Goal: Find specific page/section: Find specific page/section

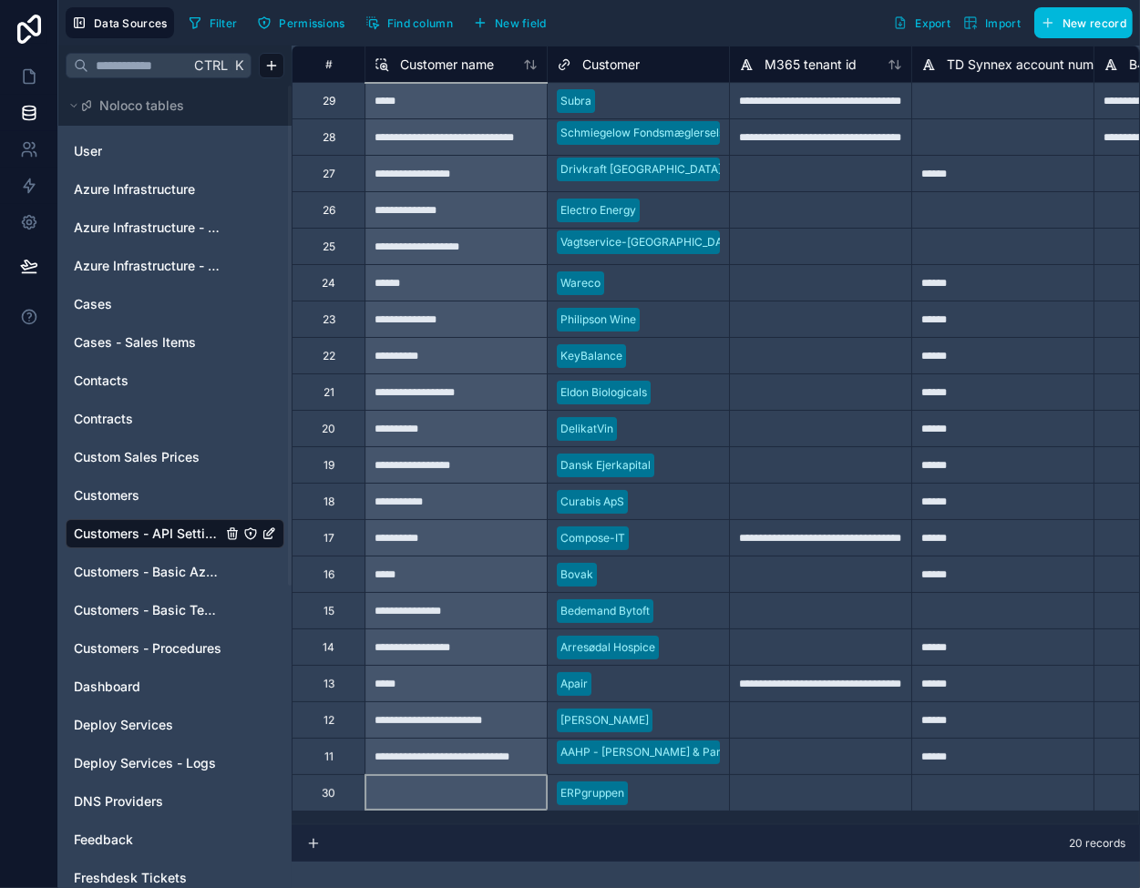
click at [839, 788] on div at bounding box center [820, 793] width 182 height 36
click at [143, 569] on span "Customers - Basic Azure Info" at bounding box center [148, 572] width 148 height 18
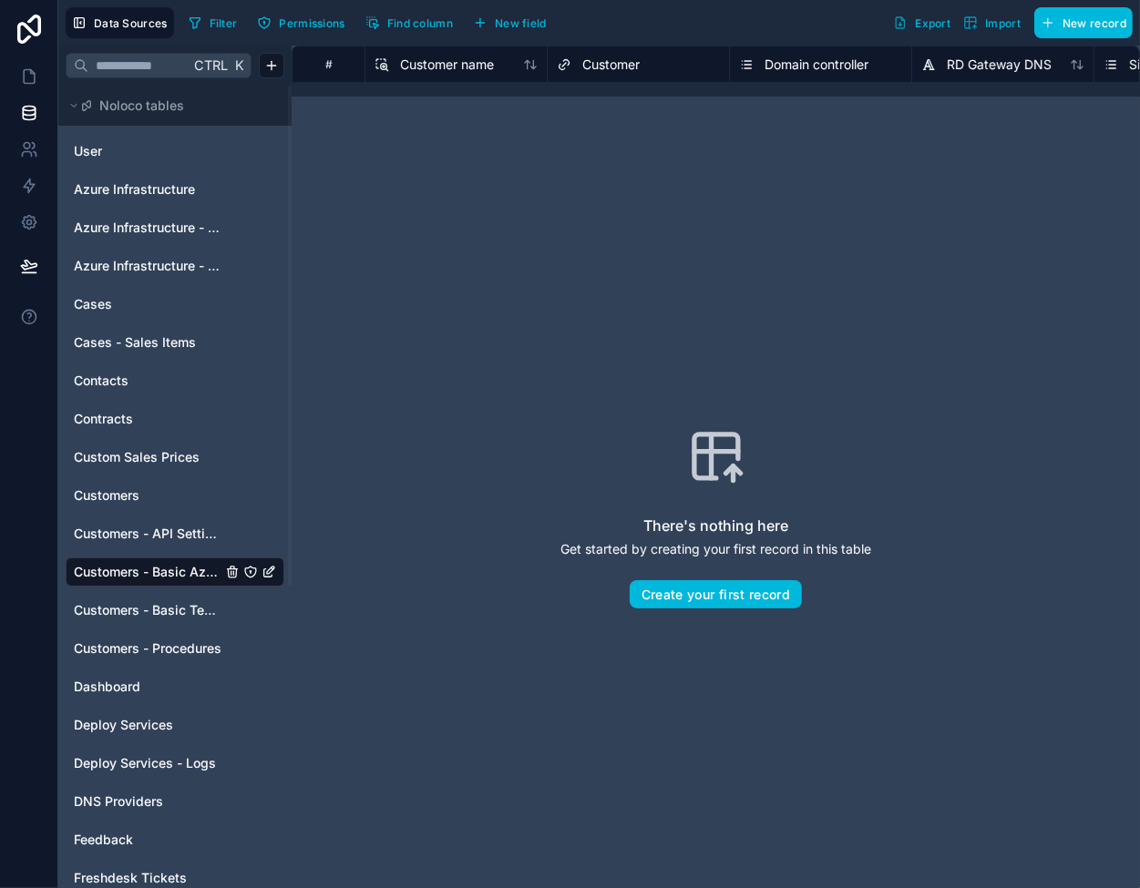
click at [150, 607] on span "Customers - Basic Tech Info" at bounding box center [148, 610] width 148 height 18
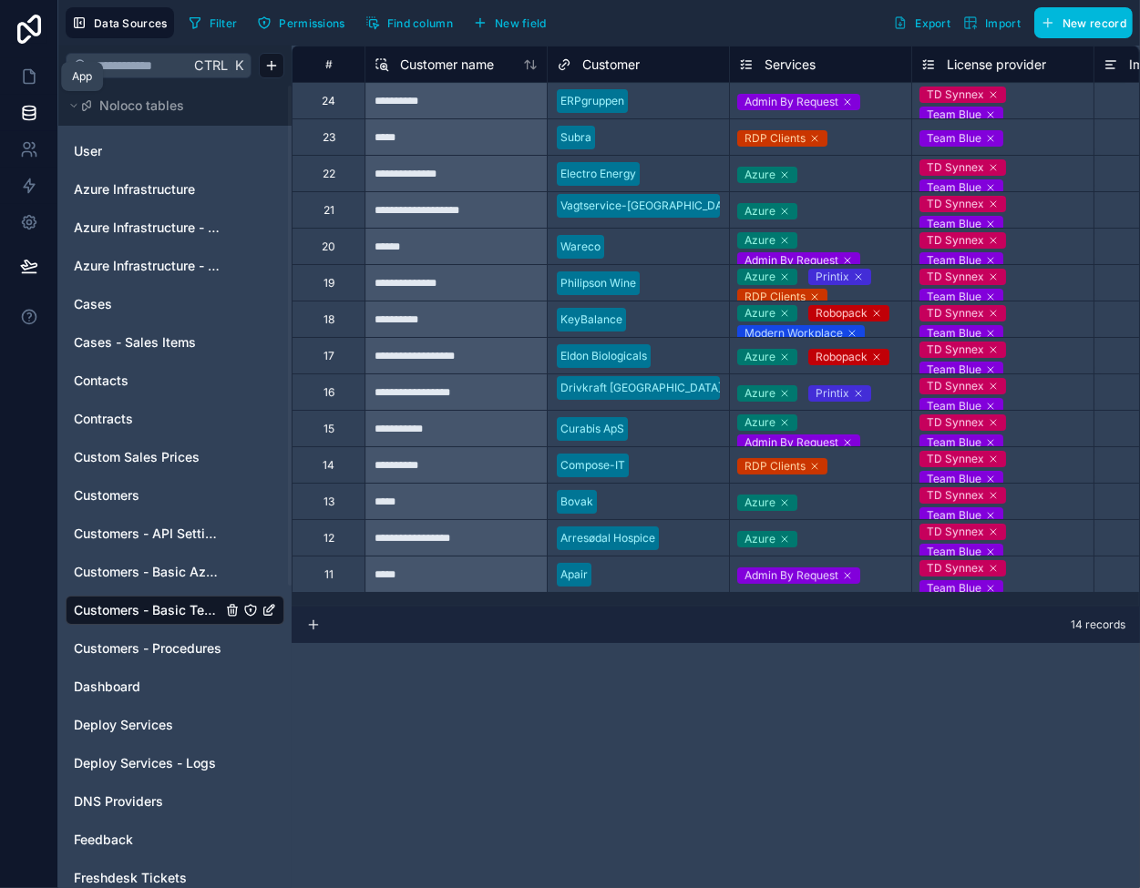
click at [27, 76] on icon at bounding box center [29, 76] width 18 height 18
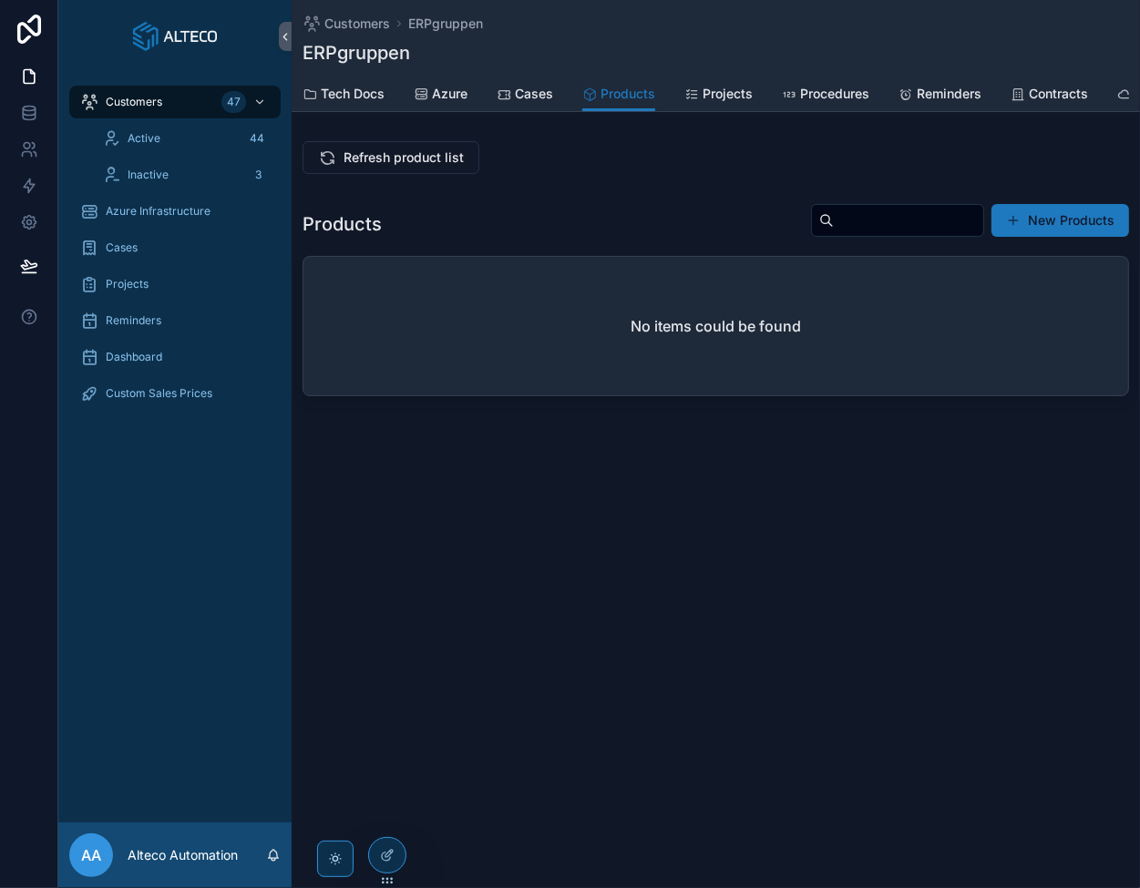
click at [400, 166] on span "Refresh product list" at bounding box center [404, 158] width 120 height 18
click at [367, 167] on span "Refresh product list" at bounding box center [404, 158] width 120 height 18
